Goal: Information Seeking & Learning: Find specific fact

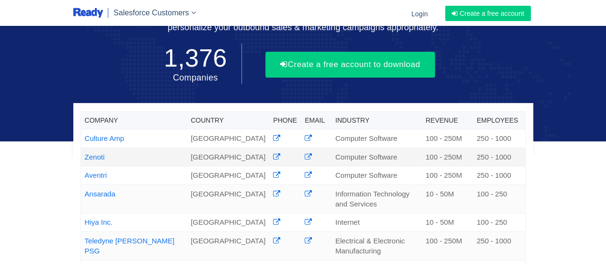
scroll to position [88, 0]
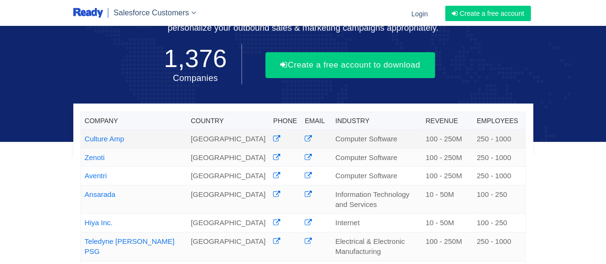
drag, startPoint x: 136, startPoint y: 112, endPoint x: 85, endPoint y: 111, distance: 50.8
click at [85, 130] on td "Culture Amp" at bounding box center [133, 139] width 106 height 18
copy link "Culture Amp"
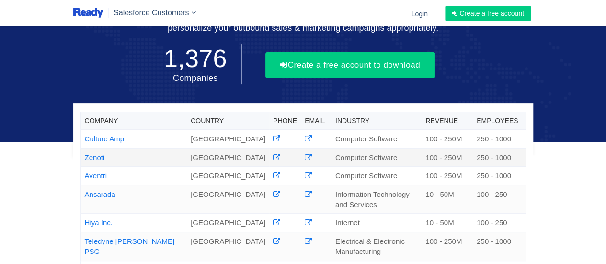
drag, startPoint x: 110, startPoint y: 135, endPoint x: 86, endPoint y: 134, distance: 24.4
click at [86, 148] on td "Zenoti" at bounding box center [133, 157] width 106 height 18
copy link "Zenoti"
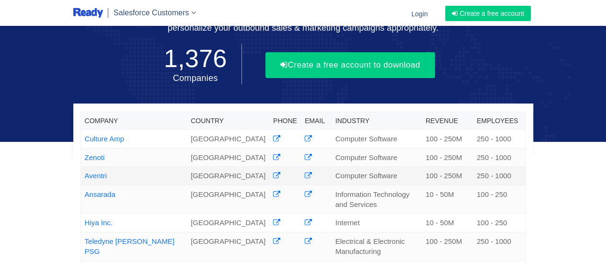
drag, startPoint x: 111, startPoint y: 152, endPoint x: 84, endPoint y: 148, distance: 27.0
click at [84, 167] on td "Aventri" at bounding box center [133, 176] width 106 height 18
copy link "Aventri"
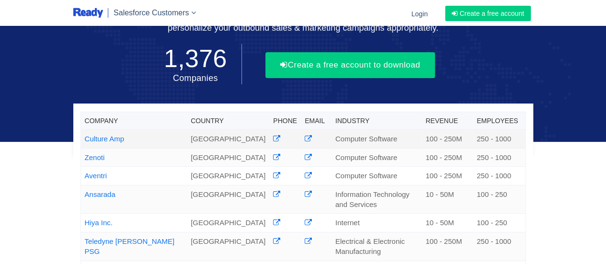
drag, startPoint x: 128, startPoint y: 114, endPoint x: 84, endPoint y: 112, distance: 43.7
click at [84, 130] on td "Culture Amp" at bounding box center [133, 139] width 106 height 18
copy link "Culture Amp"
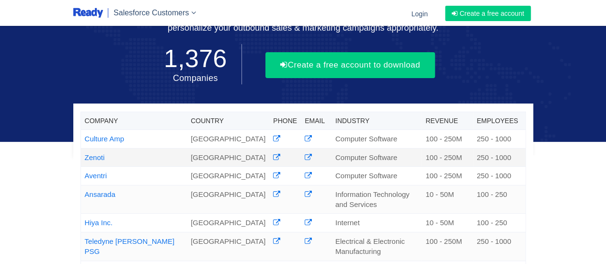
drag, startPoint x: 108, startPoint y: 130, endPoint x: 81, endPoint y: 129, distance: 26.8
click at [81, 148] on td "Zenoti" at bounding box center [133, 157] width 106 height 18
copy link "Zenoti"
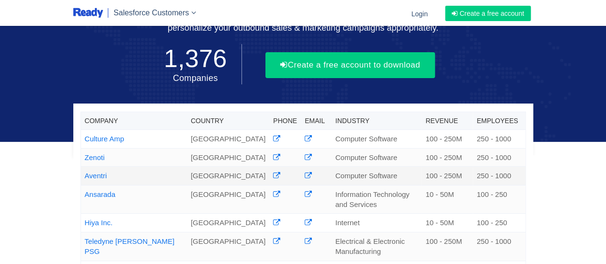
drag, startPoint x: 113, startPoint y: 149, endPoint x: 86, endPoint y: 146, distance: 27.0
click at [86, 167] on td "Aventri" at bounding box center [133, 176] width 106 height 18
copy link "Aventri"
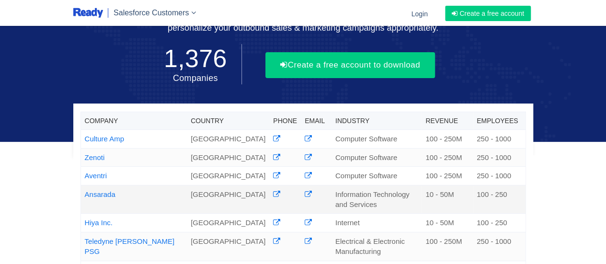
drag, startPoint x: 117, startPoint y: 167, endPoint x: 82, endPoint y: 169, distance: 35.0
click at [82, 185] on td "Ansarada" at bounding box center [133, 199] width 106 height 29
copy link "Ansarada"
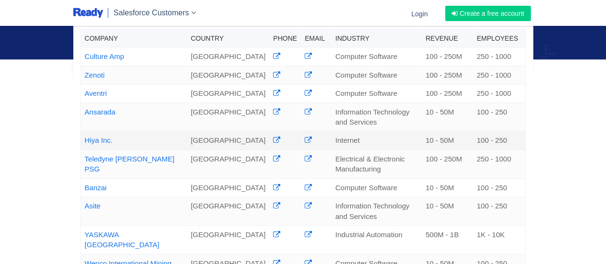
scroll to position [171, 0]
drag, startPoint x: 116, startPoint y: 113, endPoint x: 85, endPoint y: 113, distance: 31.1
click at [85, 130] on td "Hiya Inc." at bounding box center [133, 139] width 106 height 18
copy link "Hiya Inc."
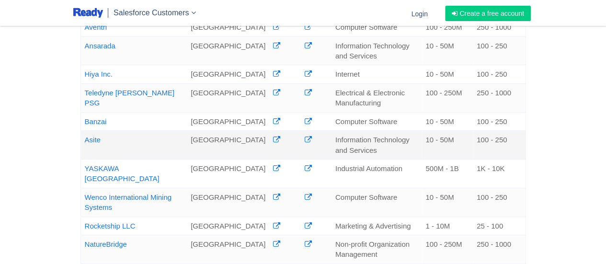
scroll to position [237, 0]
drag, startPoint x: 162, startPoint y: 66, endPoint x: 86, endPoint y: 67, distance: 76.1
click at [86, 83] on td "Teledyne [PERSON_NAME] PSG" at bounding box center [133, 97] width 106 height 29
copy link "Teledyne [PERSON_NAME] PSG"
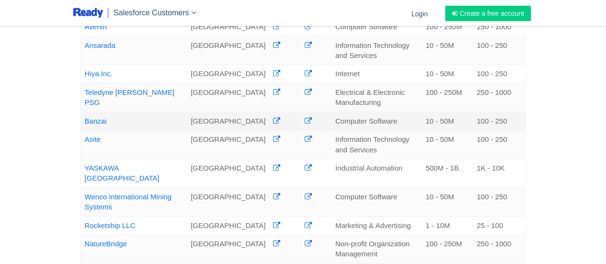
drag, startPoint x: 113, startPoint y: 93, endPoint x: 83, endPoint y: 94, distance: 29.7
click at [83, 112] on td "Banzai" at bounding box center [133, 121] width 106 height 18
copy link "Banzai"
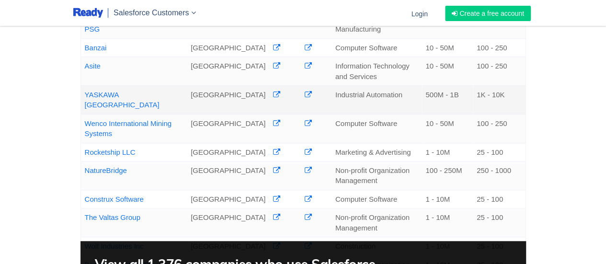
scroll to position [310, 0]
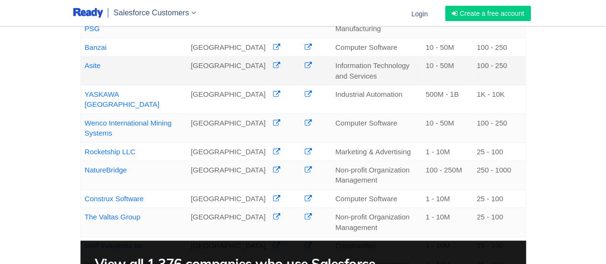
drag, startPoint x: 105, startPoint y: 38, endPoint x: 84, endPoint y: 36, distance: 21.2
click at [84, 56] on td "Asite" at bounding box center [133, 70] width 106 height 29
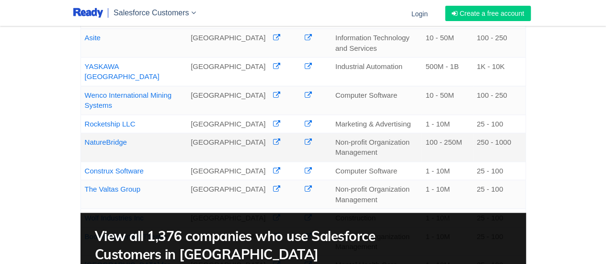
scroll to position [339, 0]
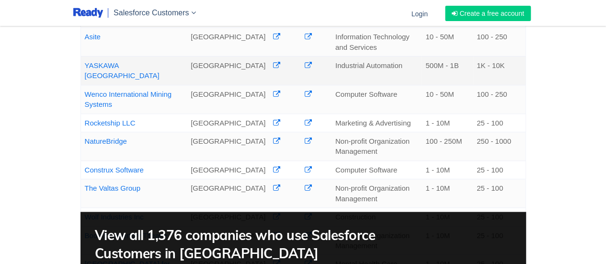
drag, startPoint x: 147, startPoint y: 37, endPoint x: 85, endPoint y: 38, distance: 61.3
click at [85, 56] on td "YASKAWA [GEOGRAPHIC_DATA]" at bounding box center [133, 70] width 106 height 29
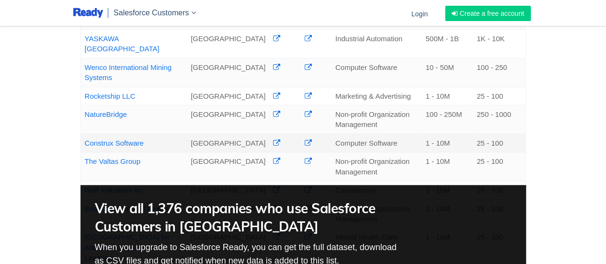
click at [218, 152] on td "[GEOGRAPHIC_DATA]" at bounding box center [228, 166] width 82 height 29
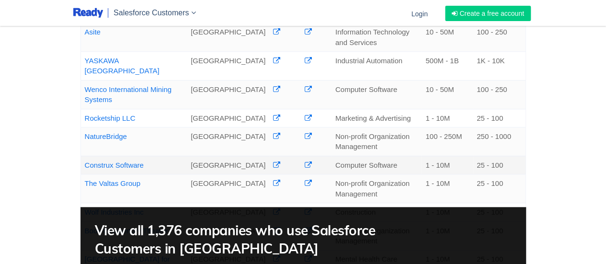
scroll to position [342, 0]
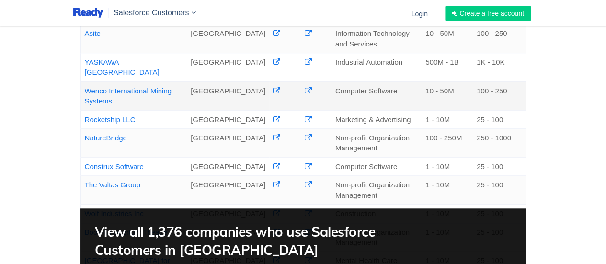
drag, startPoint x: 119, startPoint y: 65, endPoint x: 84, endPoint y: 56, distance: 36.0
click at [84, 81] on td "Wenco International Mining Systems" at bounding box center [133, 95] width 106 height 29
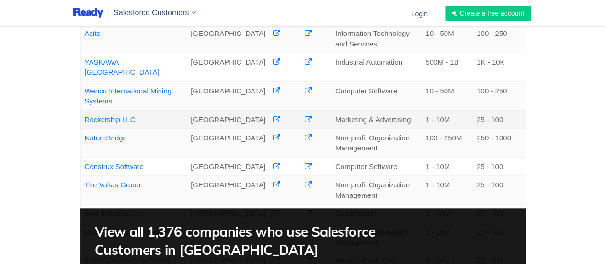
drag, startPoint x: 139, startPoint y: 80, endPoint x: 86, endPoint y: 83, distance: 53.7
click at [86, 110] on td "Rocketship LLC" at bounding box center [133, 119] width 106 height 18
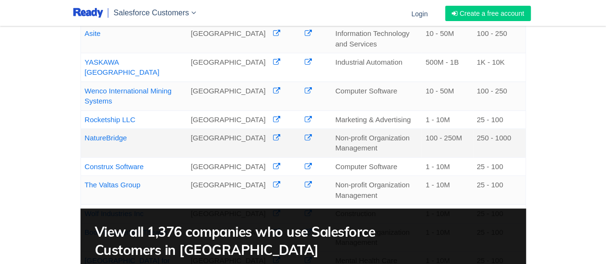
drag, startPoint x: 135, startPoint y: 101, endPoint x: 84, endPoint y: 99, distance: 51.2
click at [84, 129] on td "NatureBridge" at bounding box center [133, 143] width 106 height 29
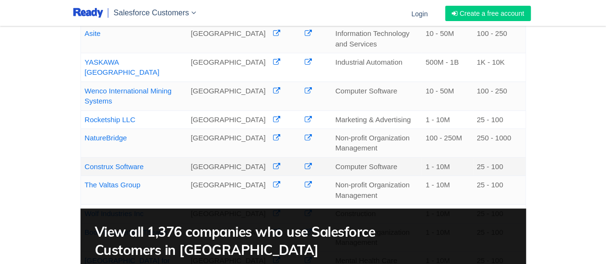
drag, startPoint x: 147, startPoint y: 127, endPoint x: 86, endPoint y: 130, distance: 61.8
click at [86, 157] on td "Construx Software" at bounding box center [133, 166] width 106 height 18
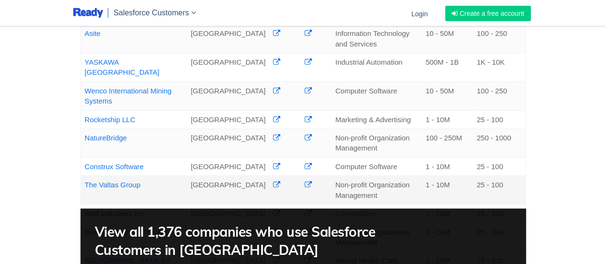
drag, startPoint x: 147, startPoint y: 146, endPoint x: 85, endPoint y: 146, distance: 61.3
click at [85, 176] on td "The Valtas Group" at bounding box center [133, 190] width 106 height 29
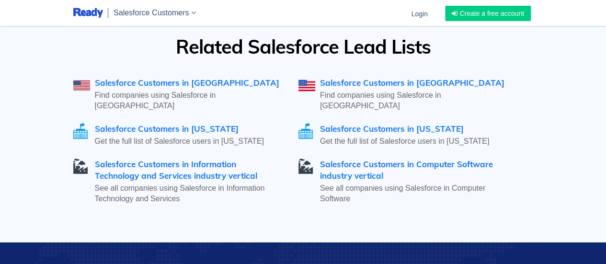
scroll to position [1559, 0]
